Goal: Information Seeking & Learning: Learn about a topic

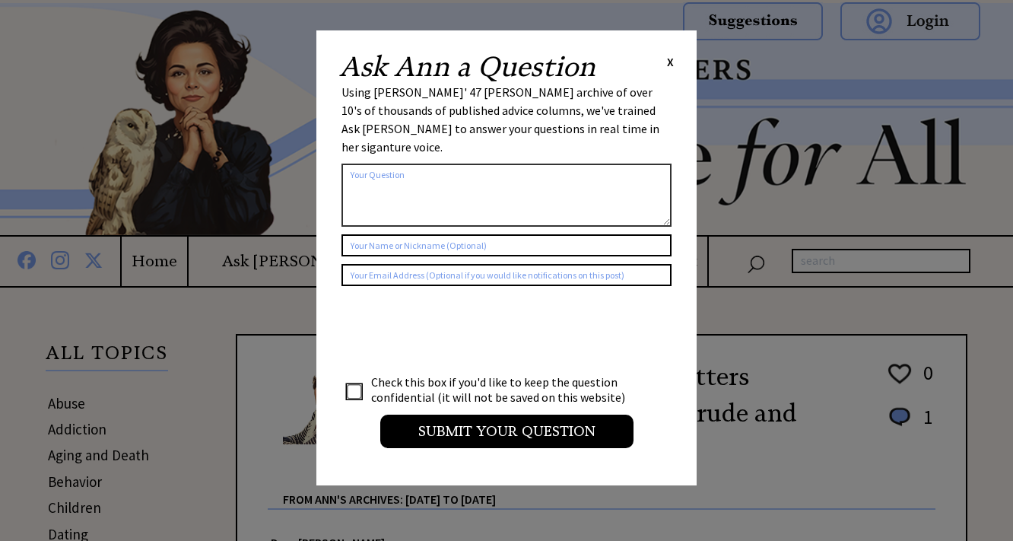
click at [669, 65] on span "X" at bounding box center [670, 61] width 7 height 15
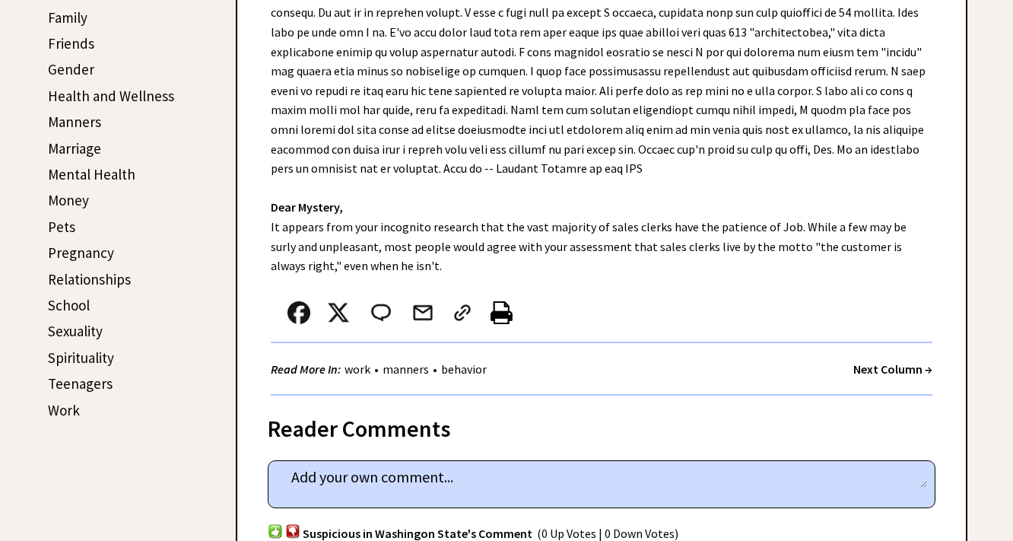
scroll to position [566, 0]
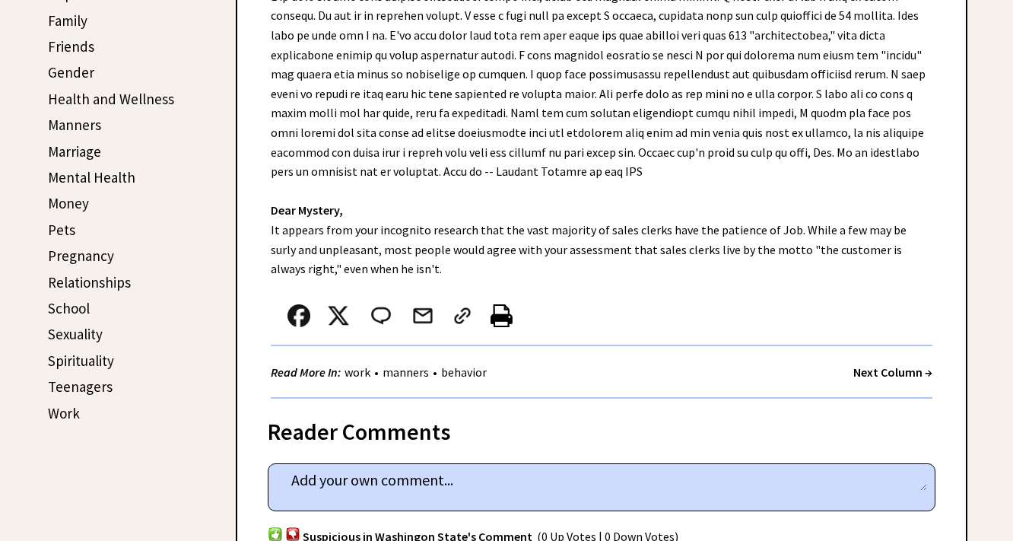
click at [892, 372] on strong "Next Column →" at bounding box center [892, 371] width 79 height 15
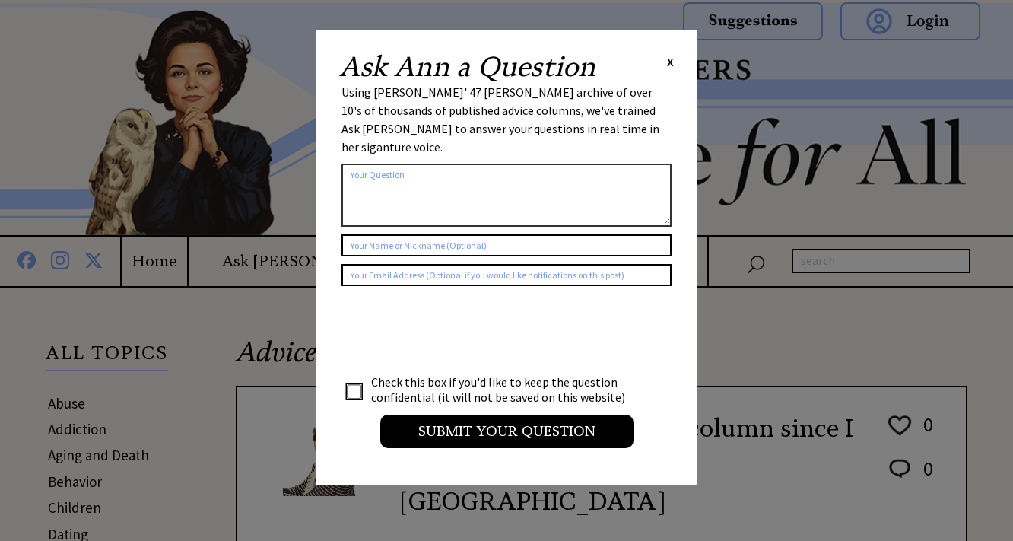
click at [671, 64] on span "X" at bounding box center [670, 61] width 7 height 15
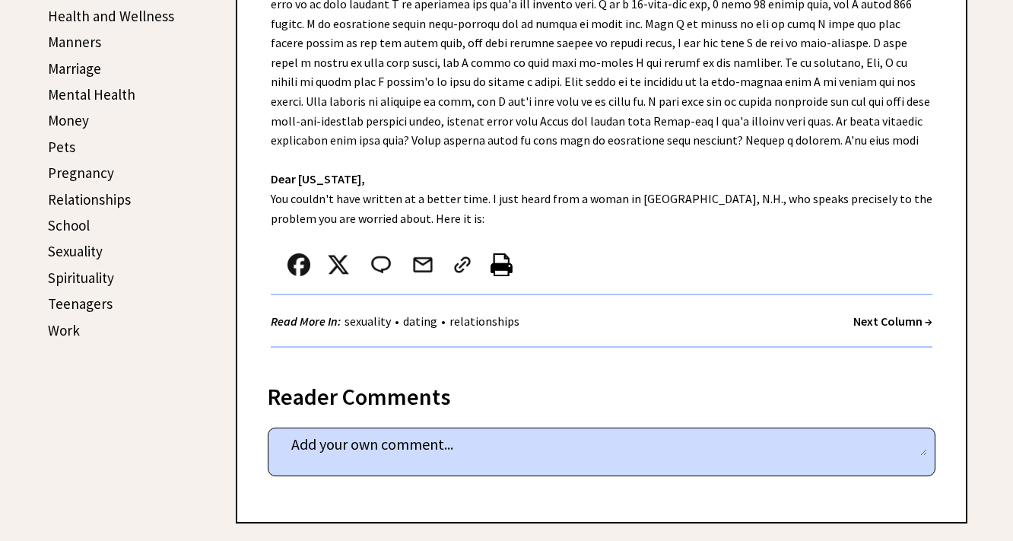
scroll to position [657, 0]
